Goal: Task Accomplishment & Management: Complete application form

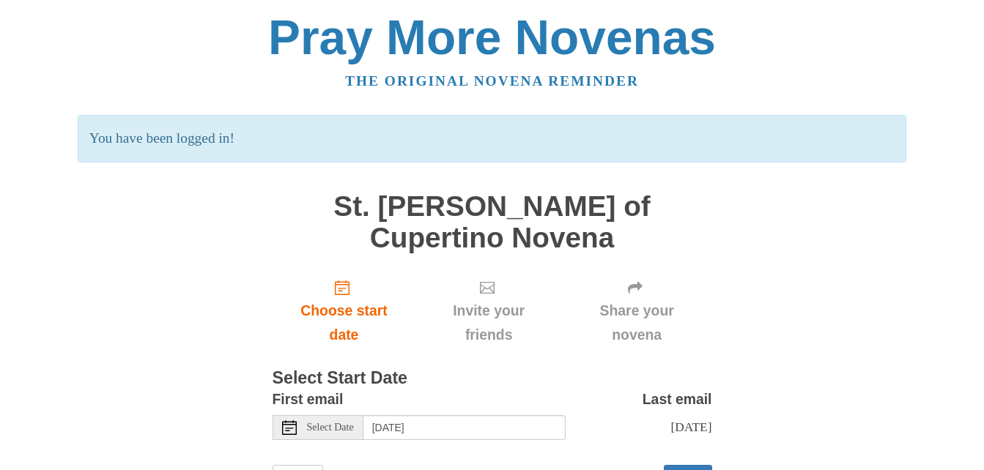
scroll to position [37, 0]
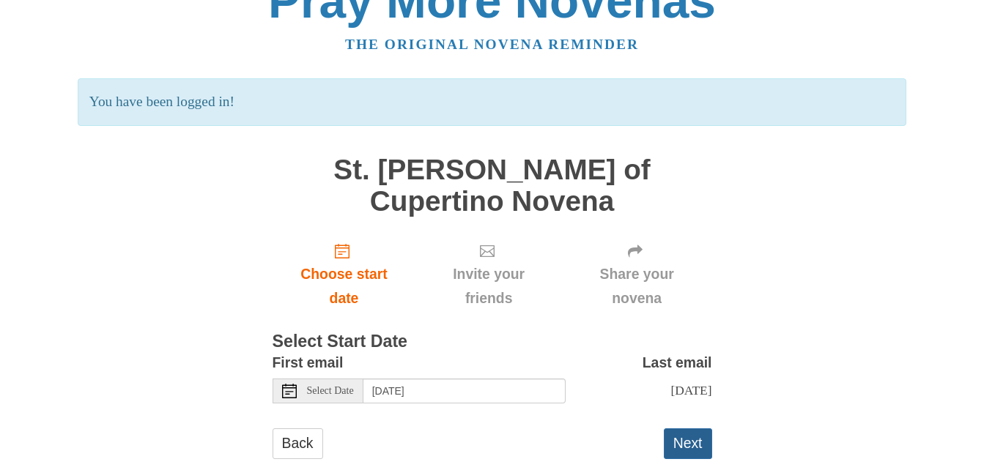
click at [695, 429] on button "Next" at bounding box center [688, 444] width 48 height 30
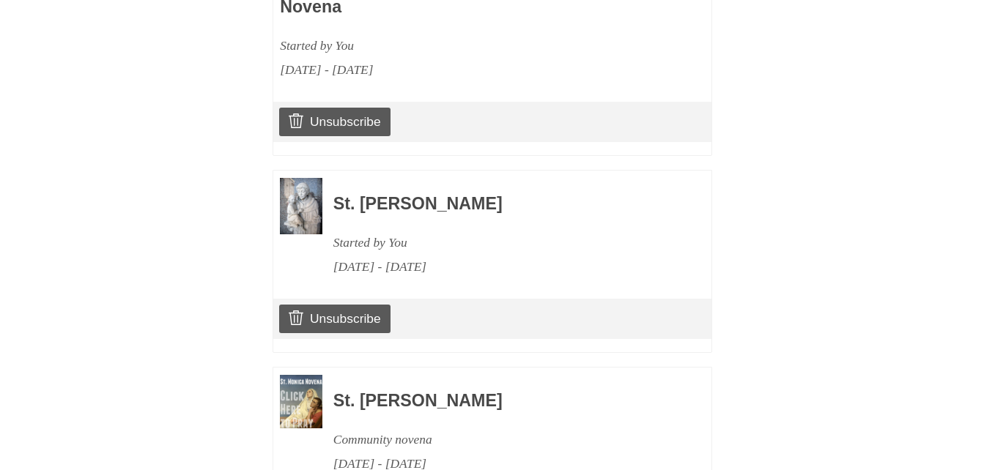
scroll to position [1313, 0]
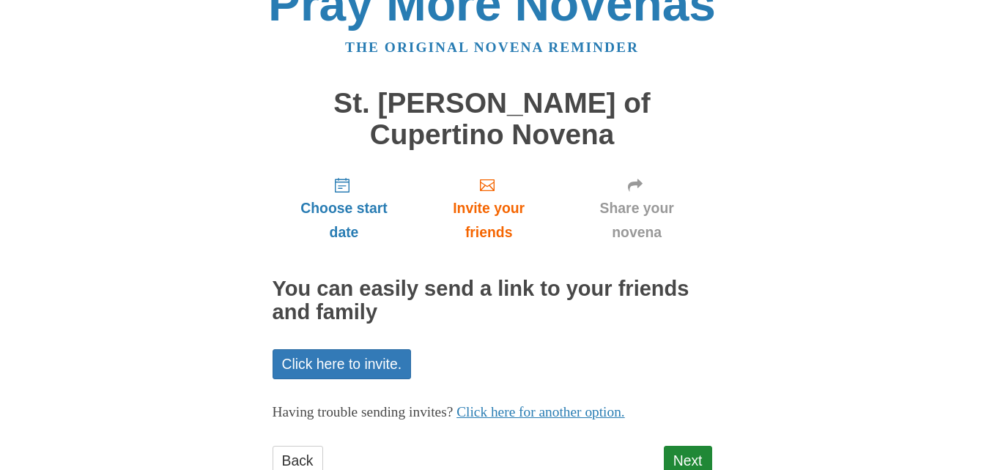
scroll to position [51, 0]
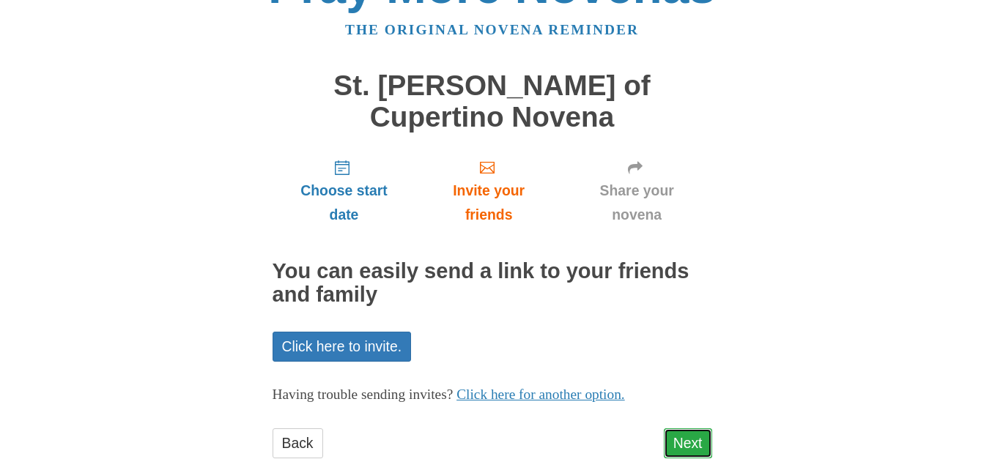
click at [684, 429] on link "Next" at bounding box center [688, 444] width 48 height 30
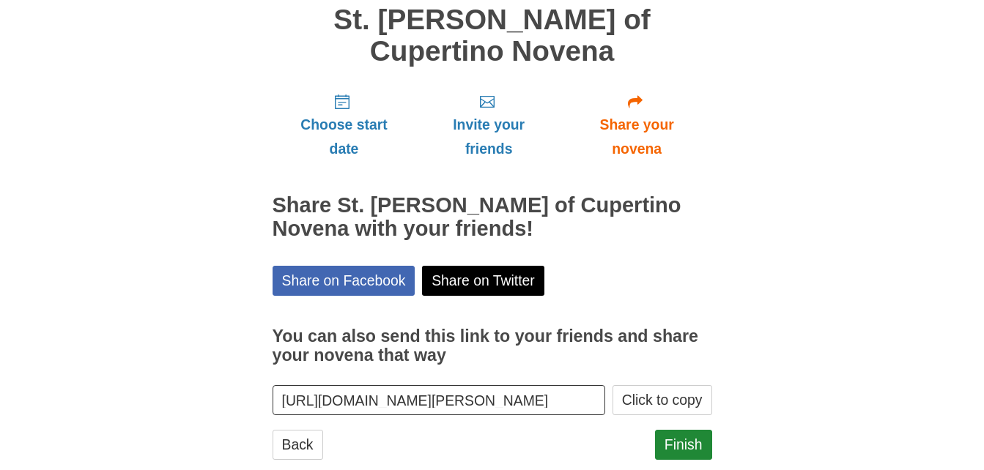
scroll to position [118, 0]
click at [678, 429] on link "Finish" at bounding box center [683, 444] width 57 height 30
